Goal: Task Accomplishment & Management: Manage account settings

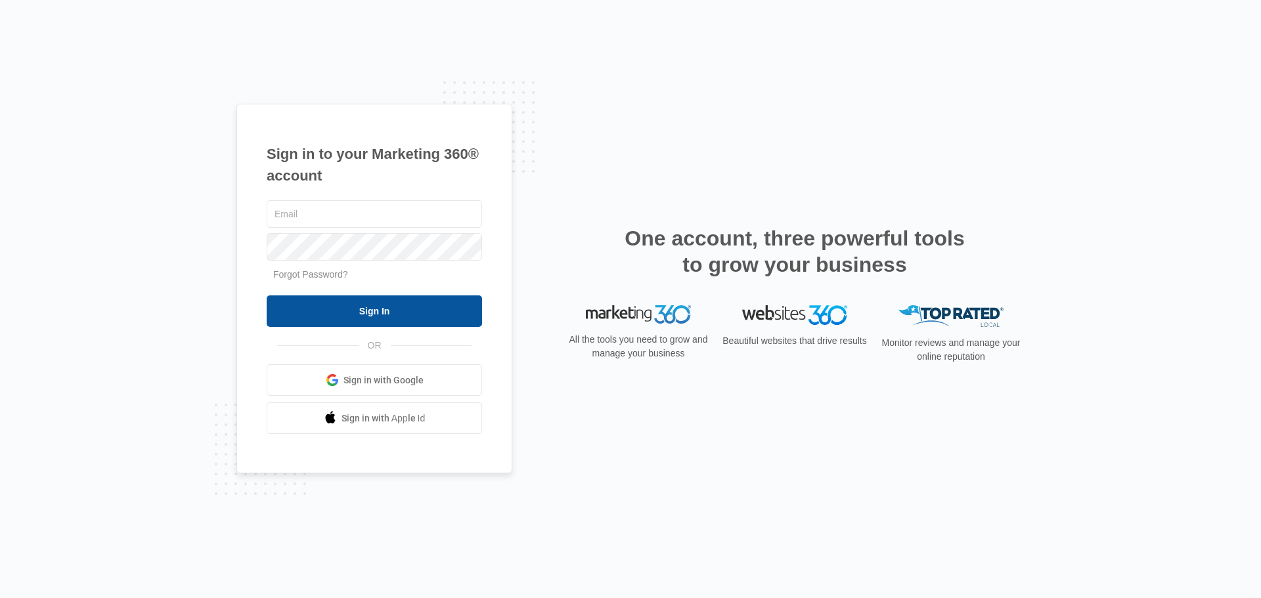
type input "[EMAIL_ADDRESS][DOMAIN_NAME]"
click at [334, 318] on input "Sign In" at bounding box center [374, 312] width 215 height 32
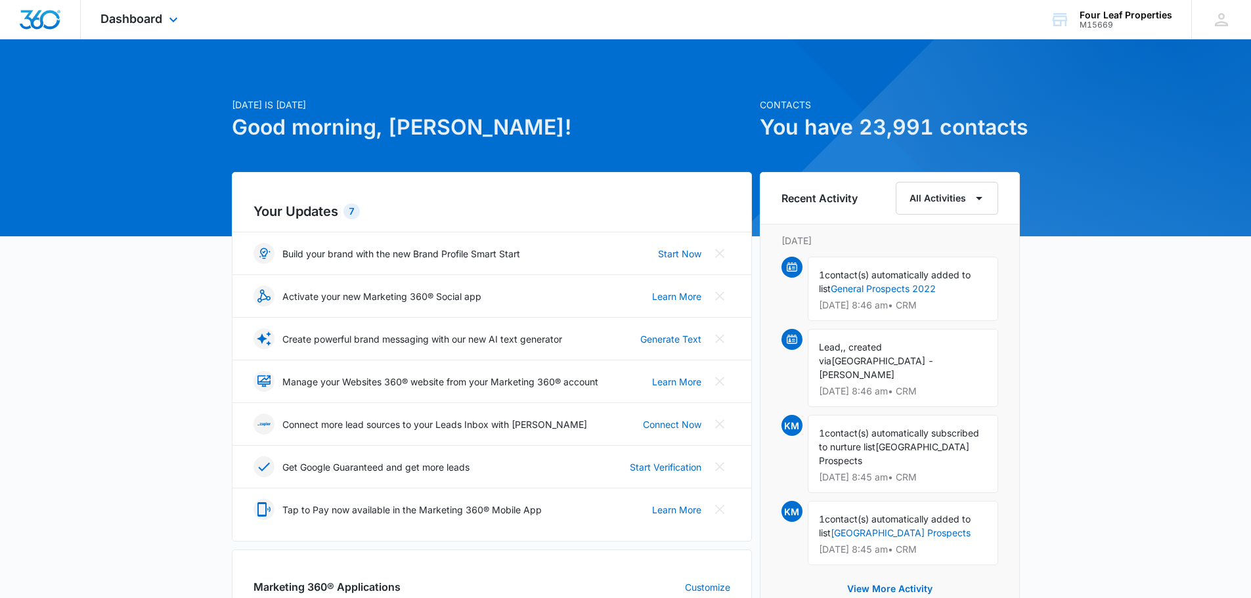
click at [167, 37] on div "Dashboard Apps Reputation Websites Forms CRM Email Social Shop Payments POS Con…" at bounding box center [141, 19] width 120 height 39
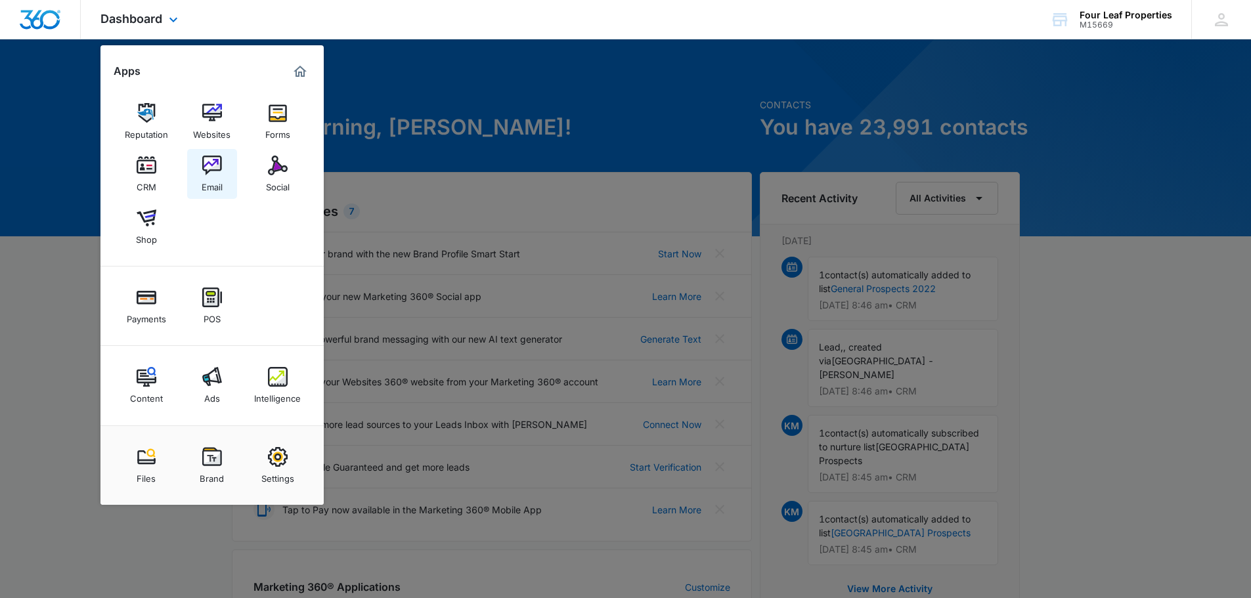
click at [215, 171] on img at bounding box center [212, 166] width 20 height 20
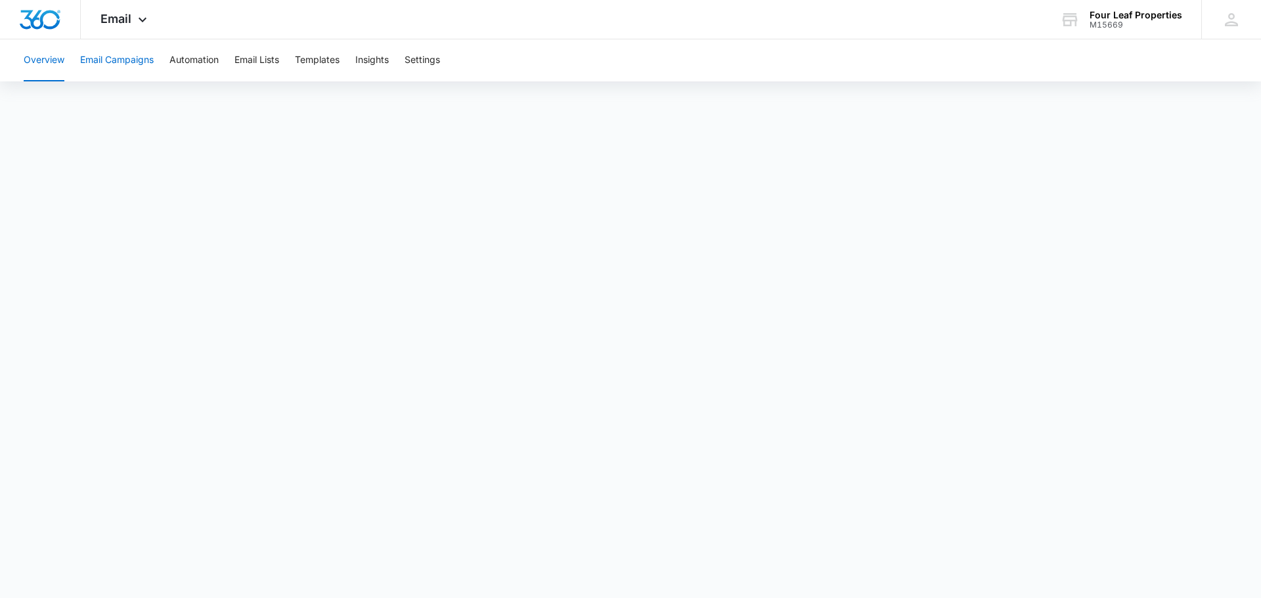
click at [95, 61] on button "Email Campaigns" at bounding box center [117, 60] width 74 height 42
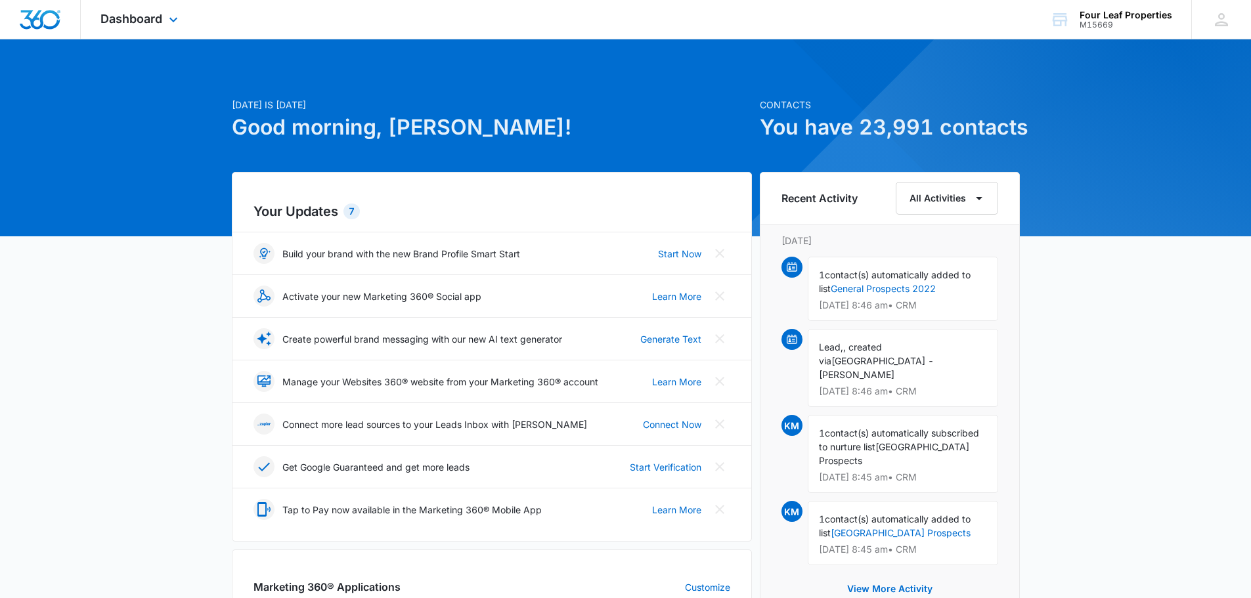
click at [137, 28] on div "Dashboard Apps Reputation Websites Forms CRM Email Social Shop Payments POS Con…" at bounding box center [141, 19] width 120 height 39
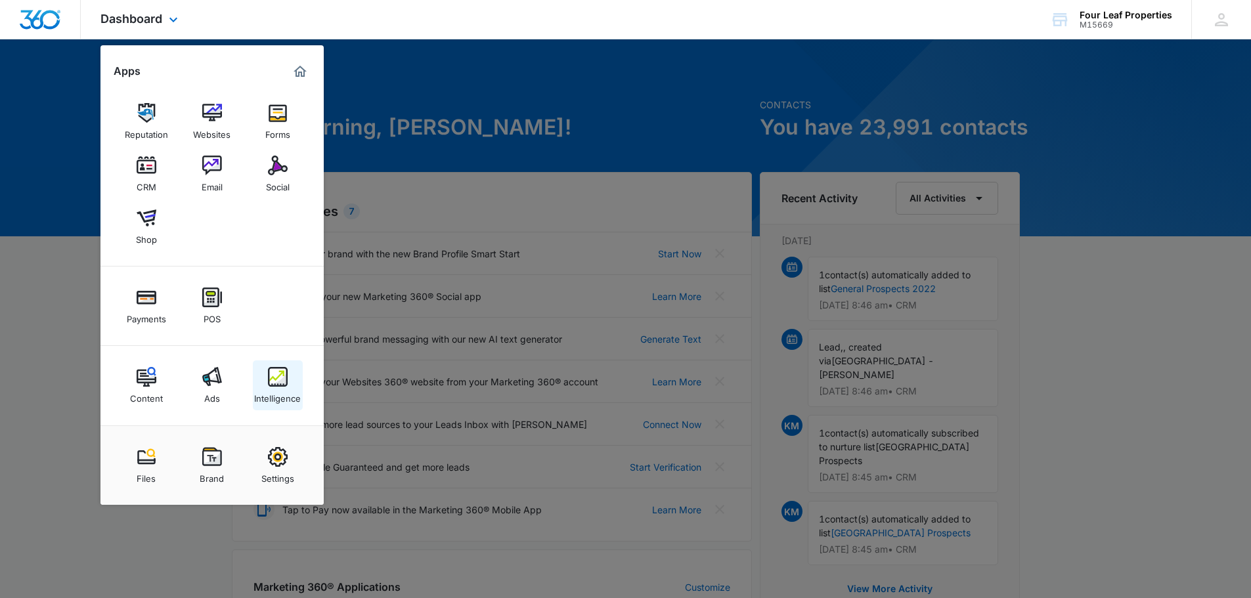
click at [253, 393] on link "Intelligence" at bounding box center [278, 386] width 50 height 50
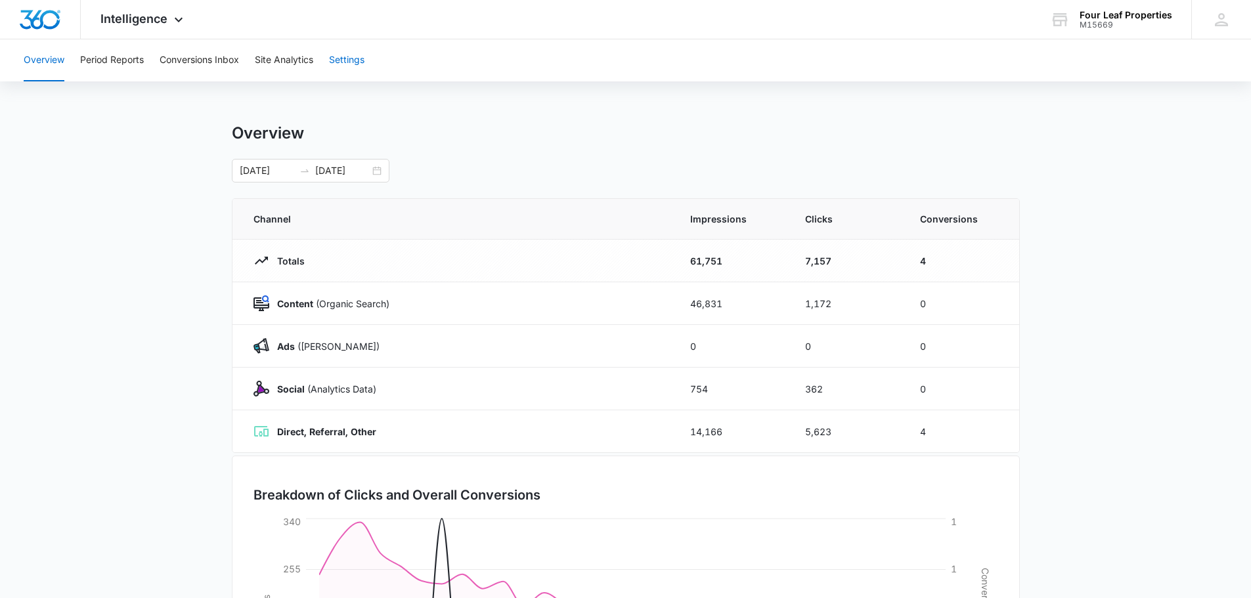
click at [359, 59] on button "Settings" at bounding box center [346, 60] width 35 height 42
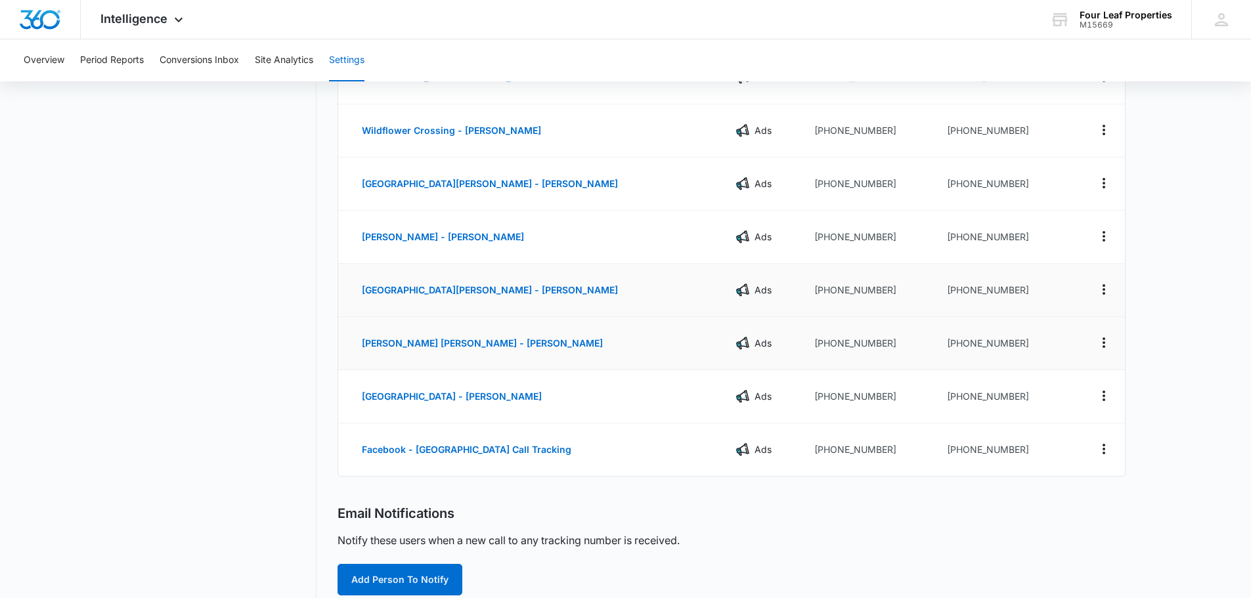
scroll to position [197, 0]
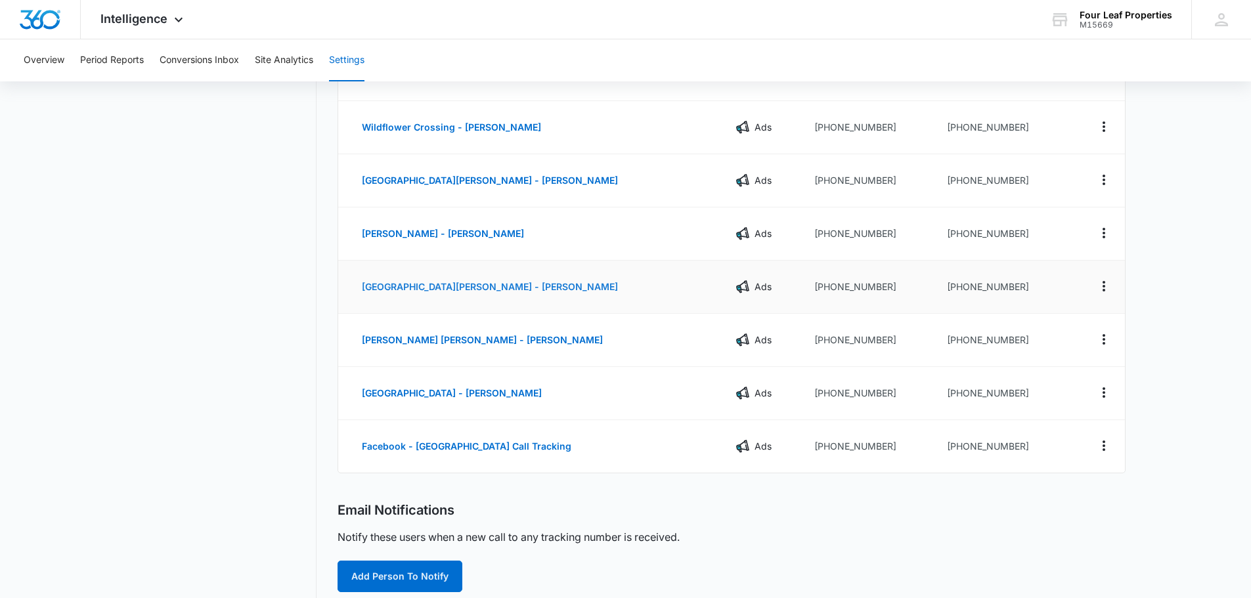
click at [510, 280] on button "[GEOGRAPHIC_DATA][PERSON_NAME] - [PERSON_NAME]" at bounding box center [490, 287] width 282 height 32
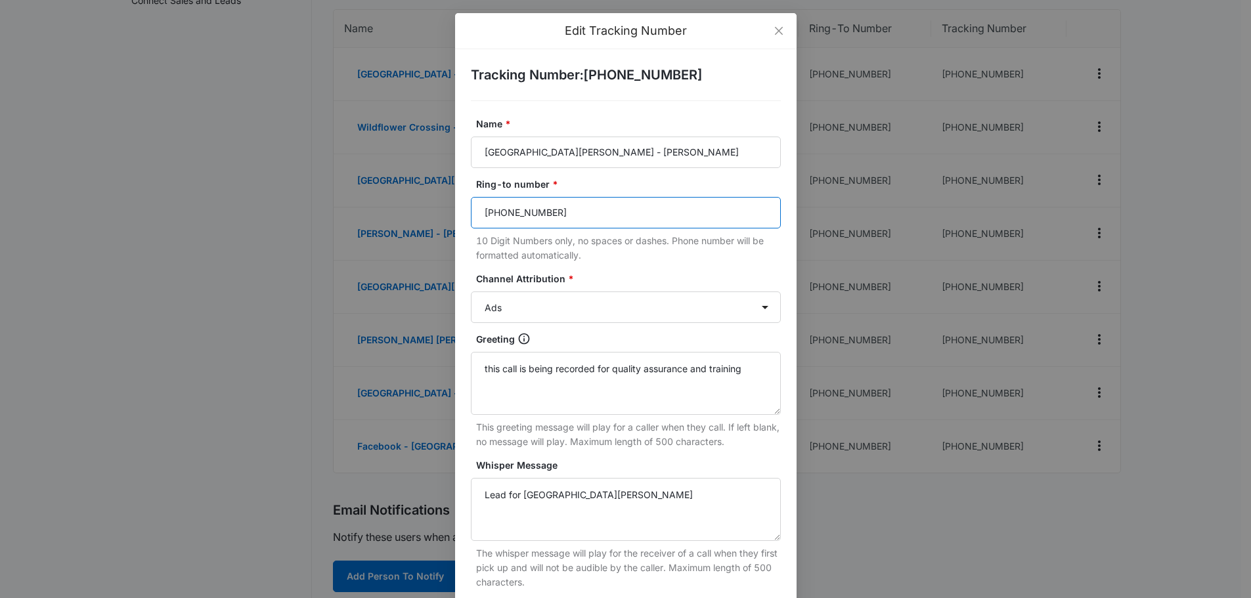
click at [568, 217] on input "[PHONE_NUMBER]" at bounding box center [626, 213] width 310 height 32
click at [512, 215] on input "[PHONE_NUMBER]" at bounding box center [626, 213] width 310 height 32
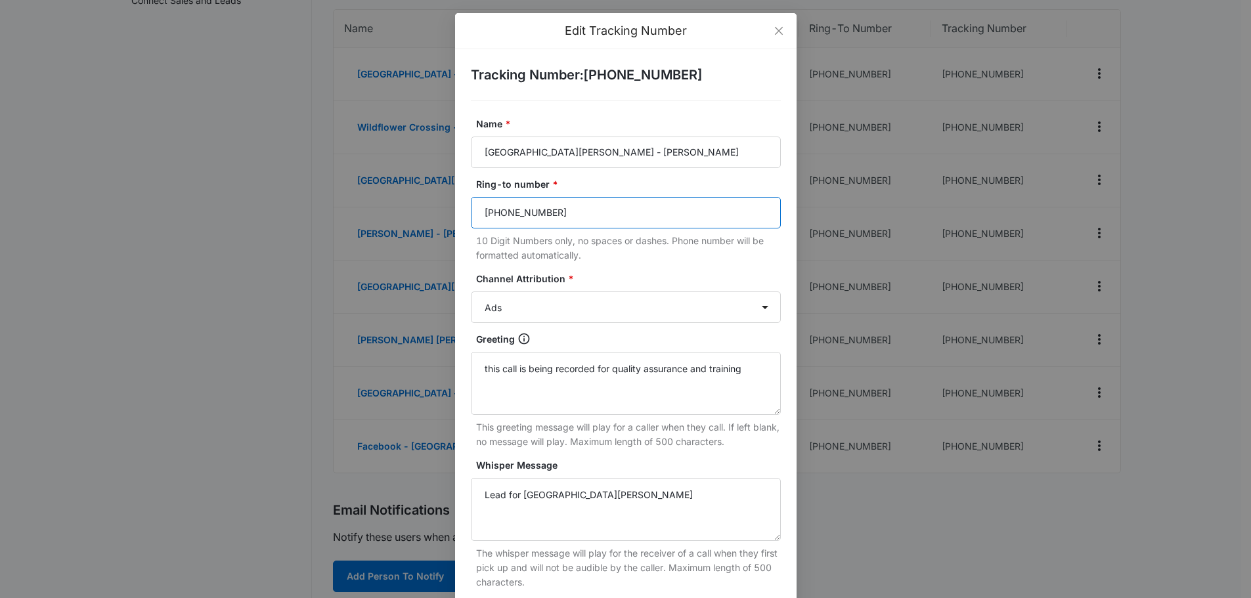
click at [512, 215] on input "[PHONE_NUMBER]" at bounding box center [626, 213] width 310 height 32
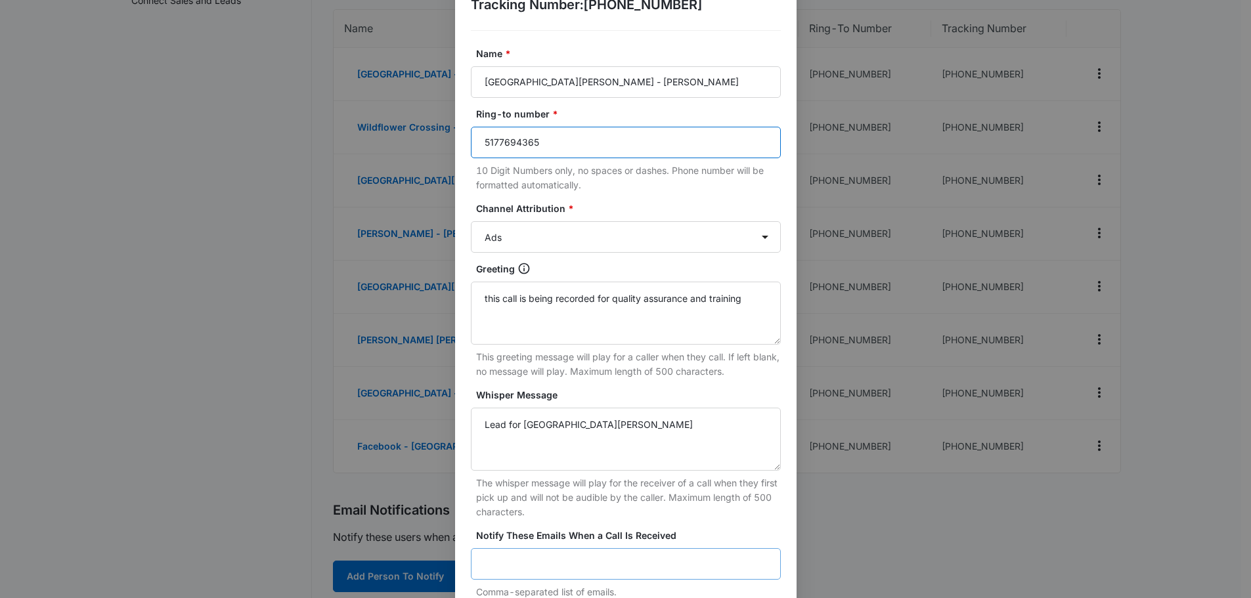
scroll to position [194, 0]
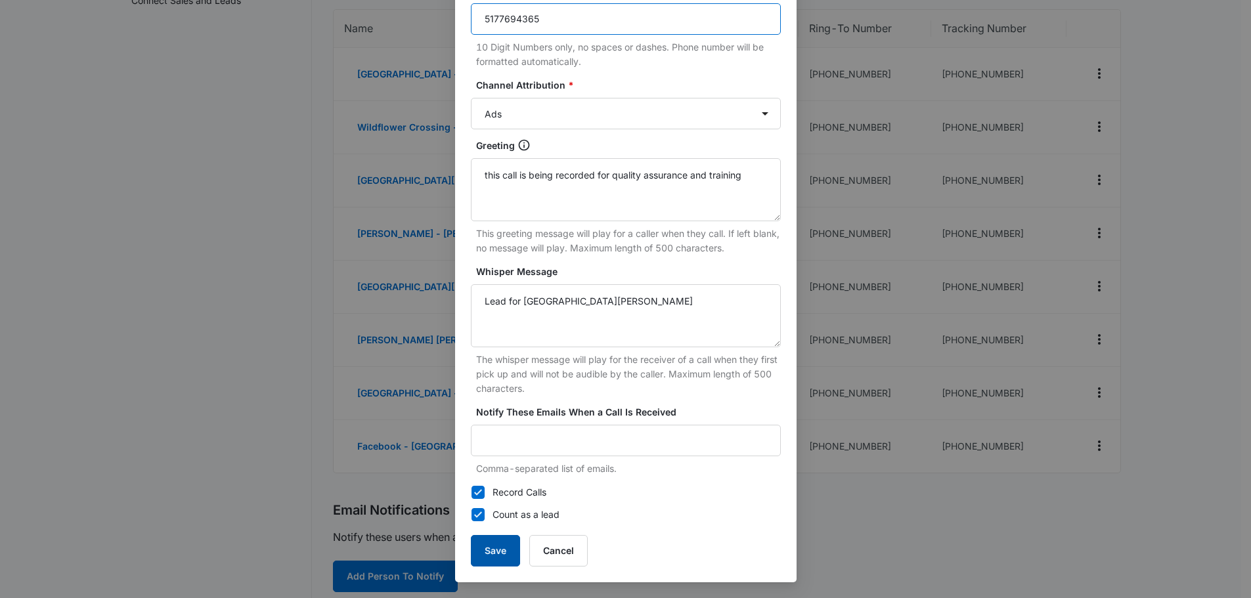
type input "5177694365"
click at [498, 550] on button "Save" at bounding box center [495, 551] width 49 height 32
click at [491, 542] on button "Save" at bounding box center [495, 551] width 49 height 32
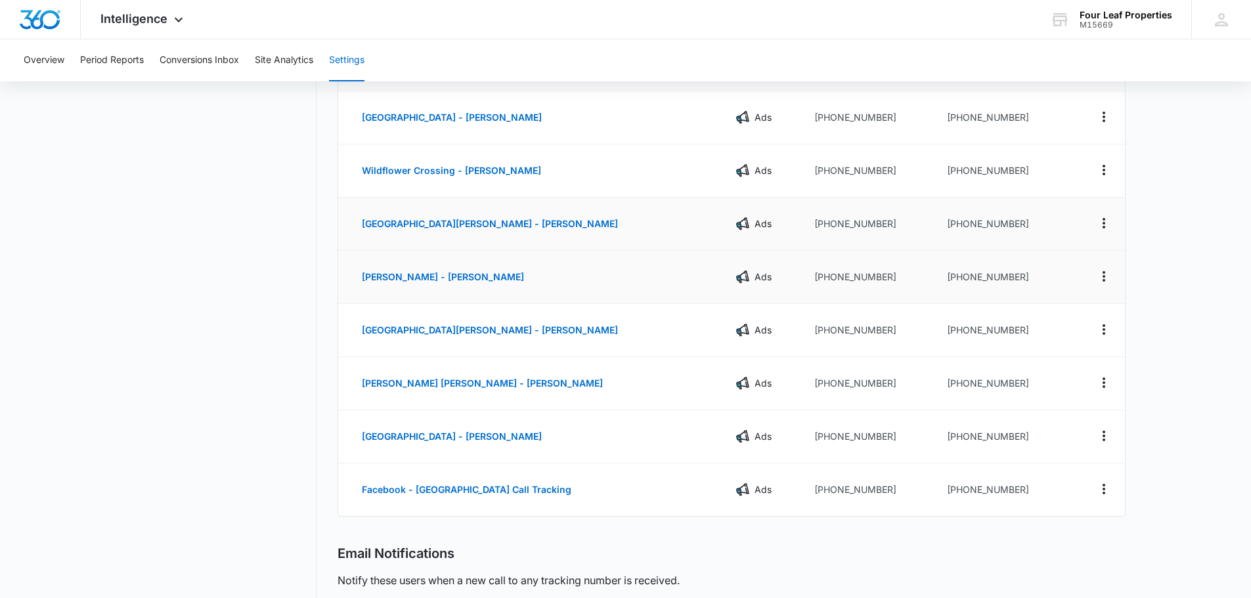
scroll to position [131, 0]
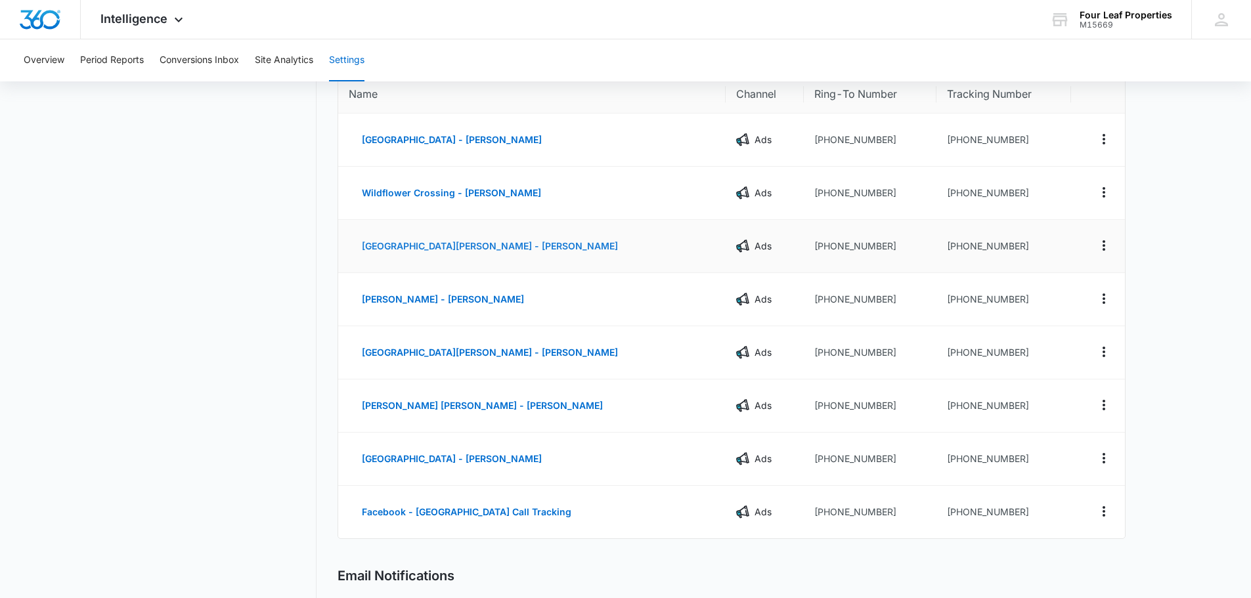
click at [431, 237] on button "Newburg Meadows - Brookelyn Stockdale" at bounding box center [490, 247] width 282 height 32
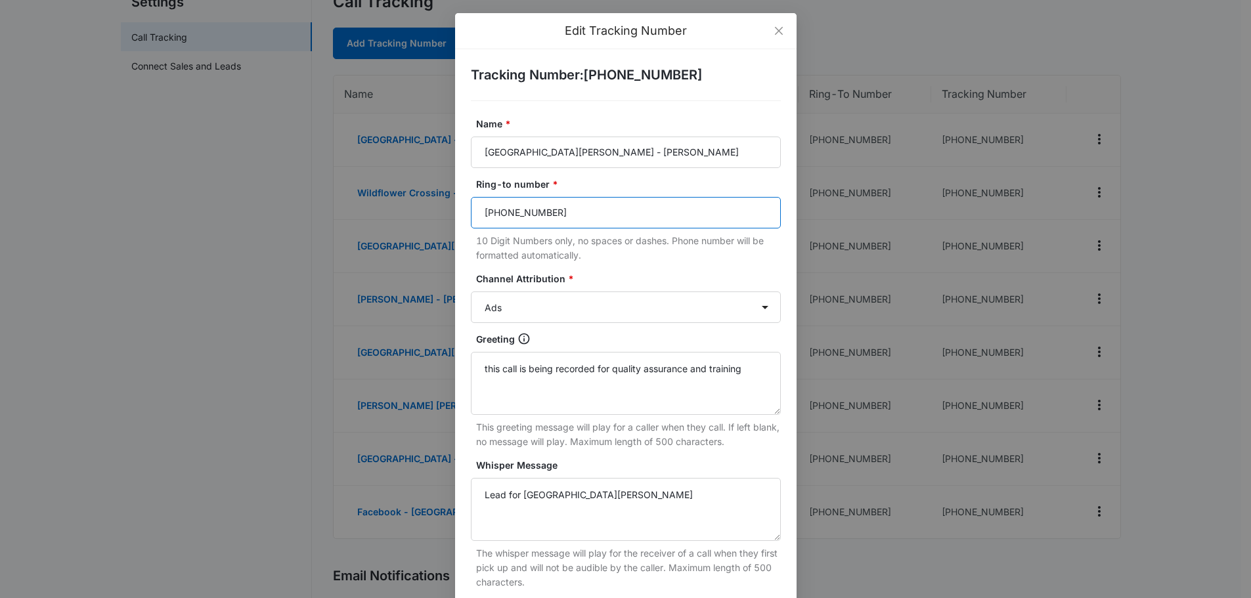
click at [532, 214] on input "(517) 815-4450" at bounding box center [626, 213] width 310 height 32
click at [533, 211] on input "(517) 815-4450" at bounding box center [626, 213] width 310 height 32
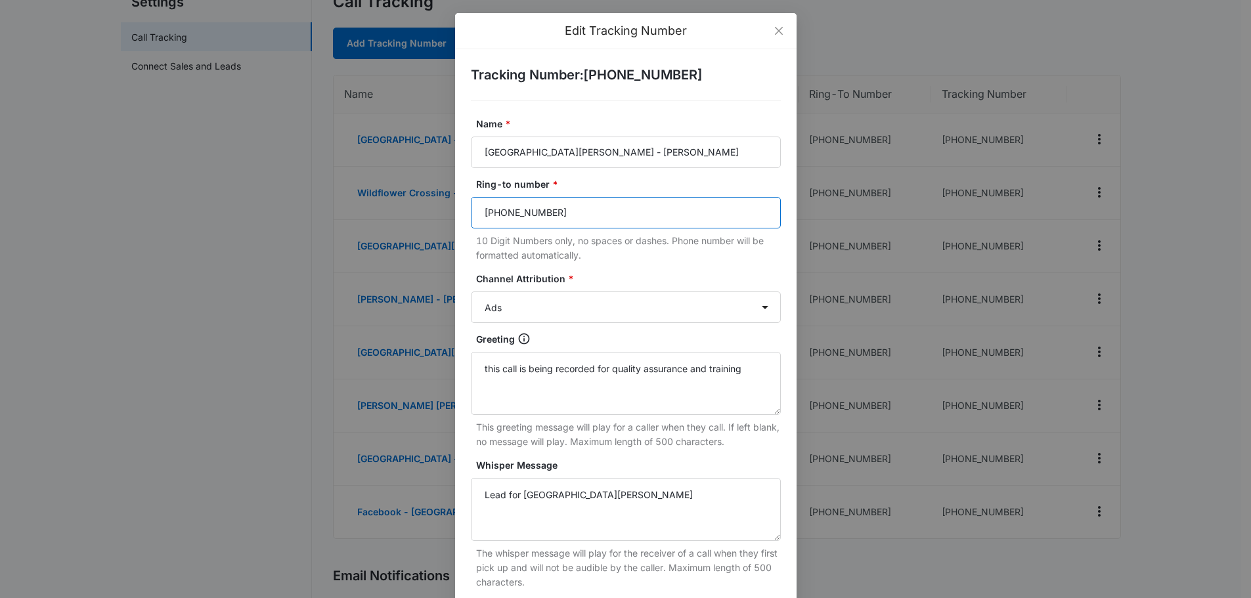
click at [533, 211] on input "(517) 815-4450" at bounding box center [626, 213] width 310 height 32
type input "5177694365"
click at [694, 263] on form "Name * Newburg Meadows - Brookelyn Stockdale Ring-to number * 5177694365 10 Dig…" at bounding box center [626, 439] width 310 height 644
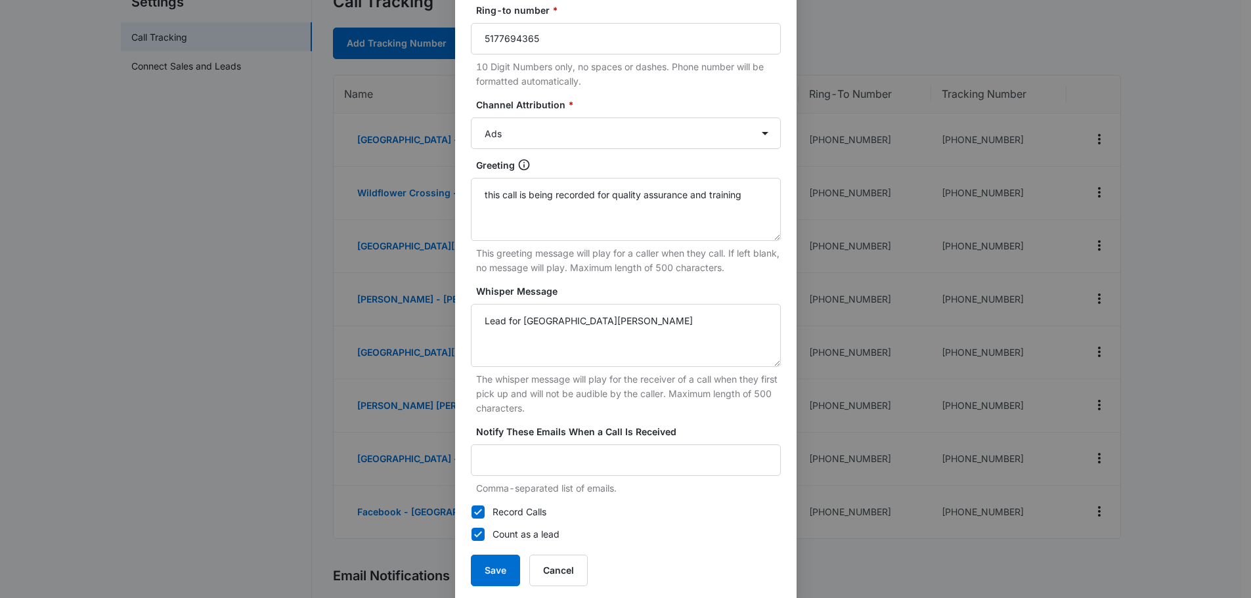
scroll to position [194, 0]
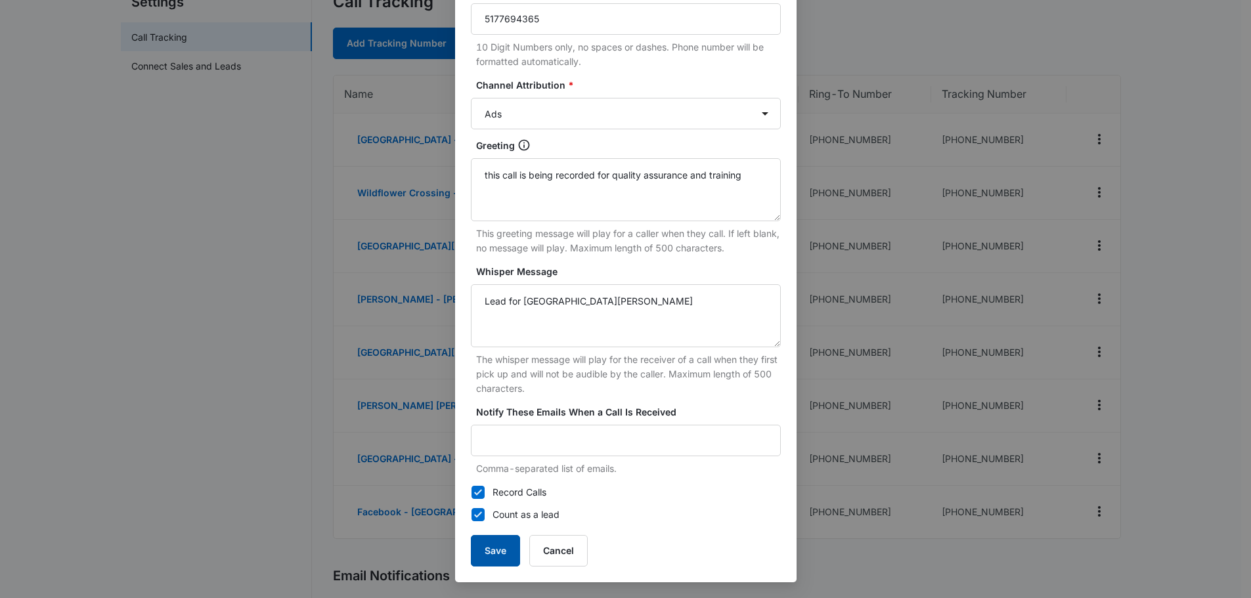
click at [471, 550] on button "Save" at bounding box center [495, 551] width 49 height 32
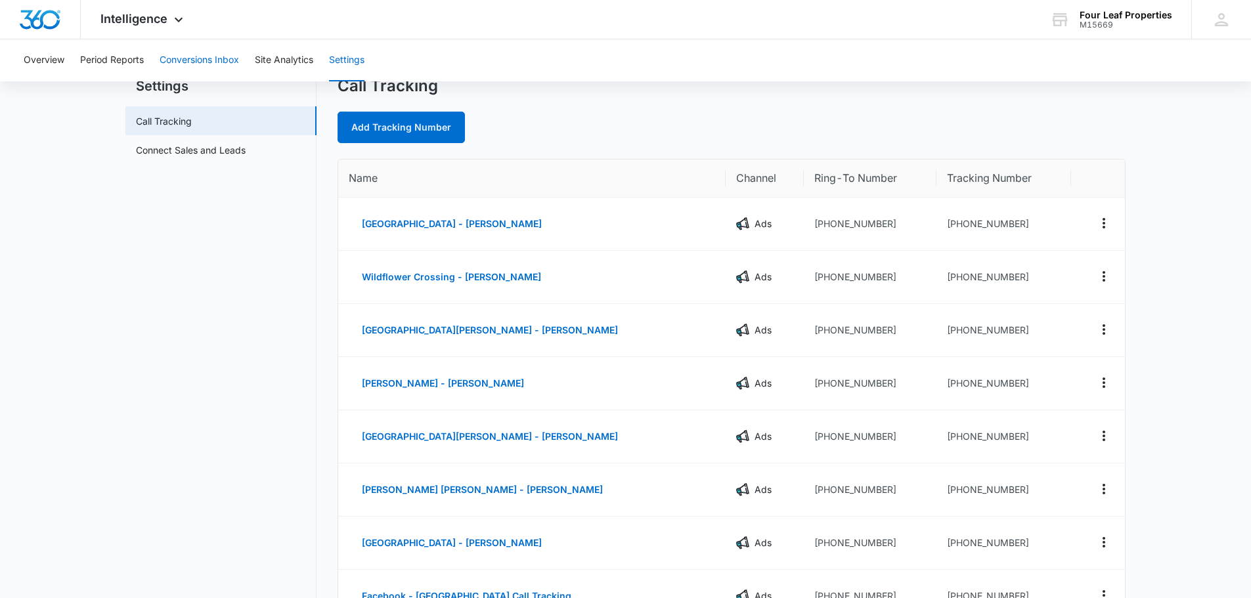
scroll to position [0, 0]
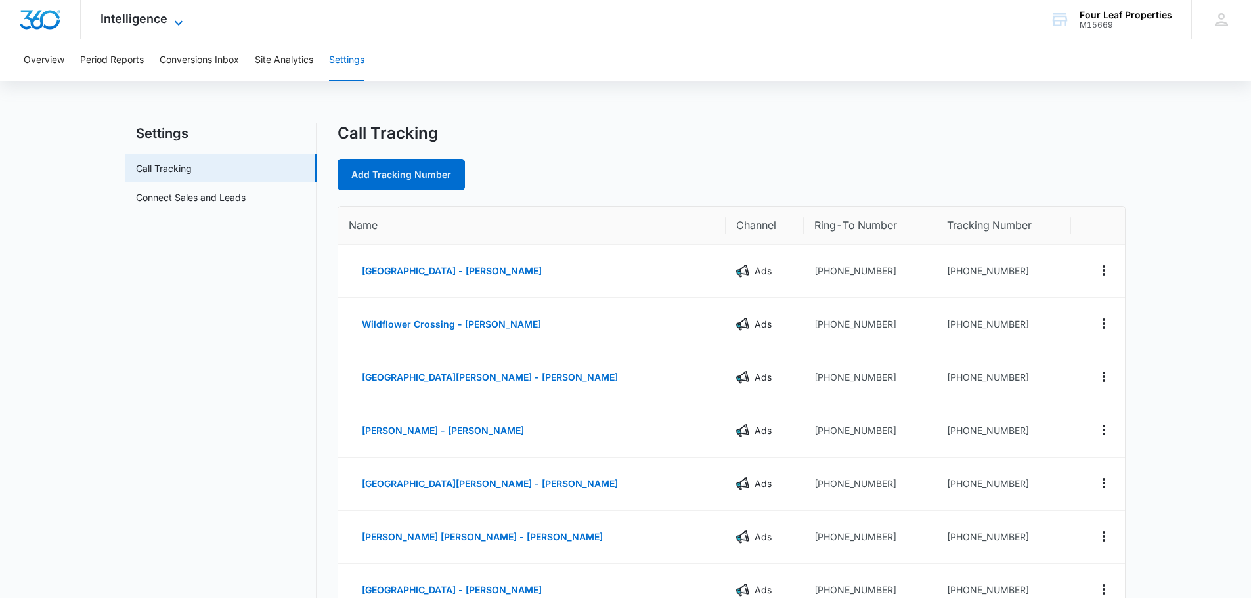
click at [137, 21] on span "Intelligence" at bounding box center [133, 19] width 67 height 14
